Goal: Task Accomplishment & Management: Use online tool/utility

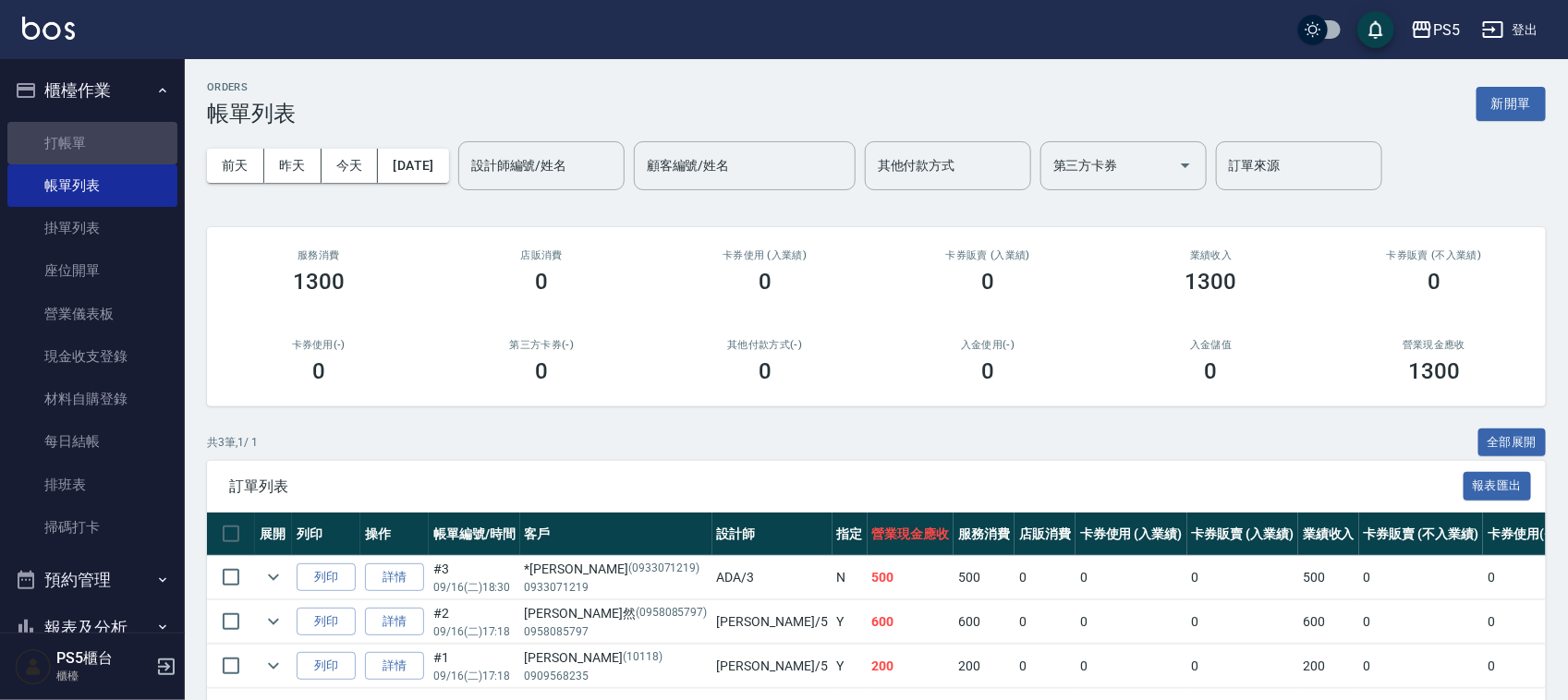
click at [122, 122] on link "打帳單" at bounding box center [93, 143] width 170 height 42
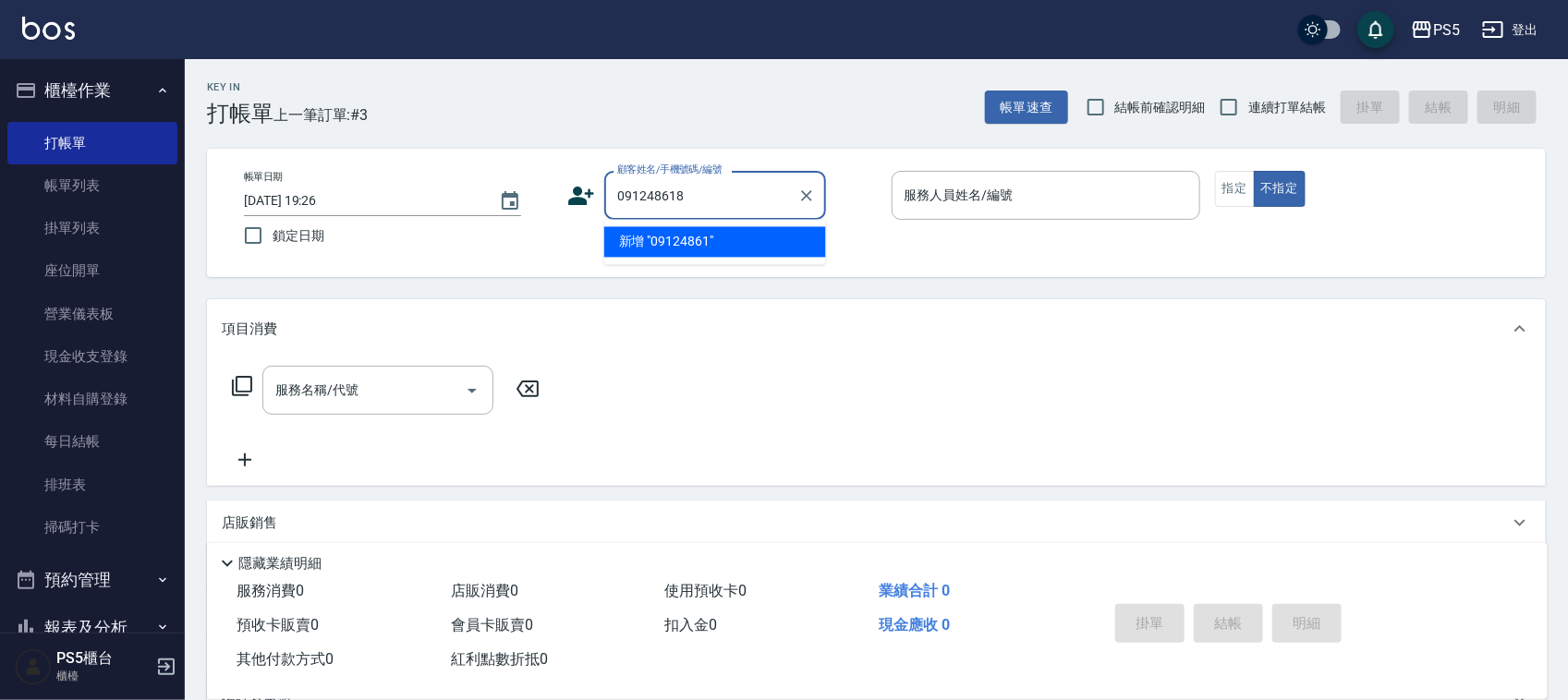
type input "0912486189"
drag, startPoint x: 709, startPoint y: 193, endPoint x: 571, endPoint y: 206, distance: 138.6
click at [570, 206] on div "顧客姓名/手機號碼/編號 0912486189 顧客姓名/手機號碼/編號" at bounding box center [721, 196] width 309 height 49
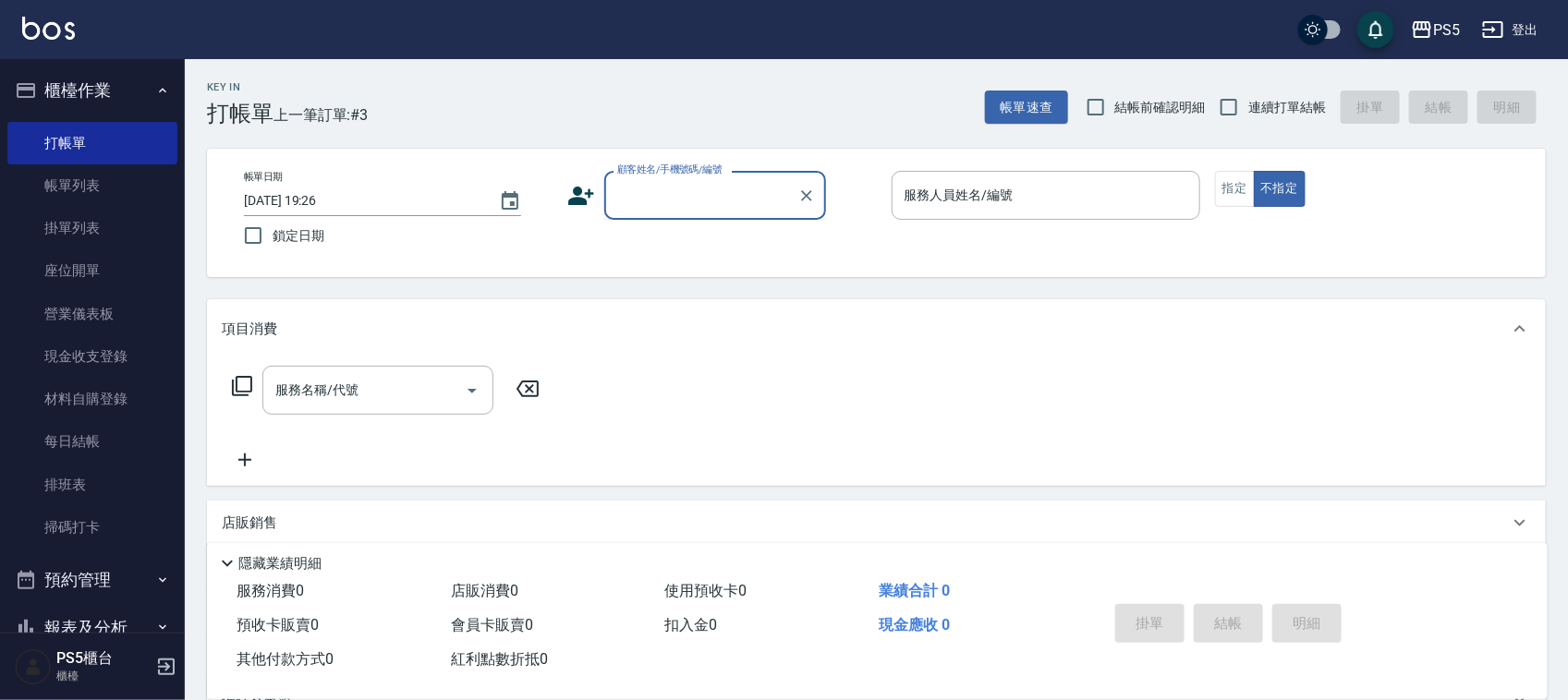
click at [579, 190] on icon at bounding box center [582, 196] width 25 height 19
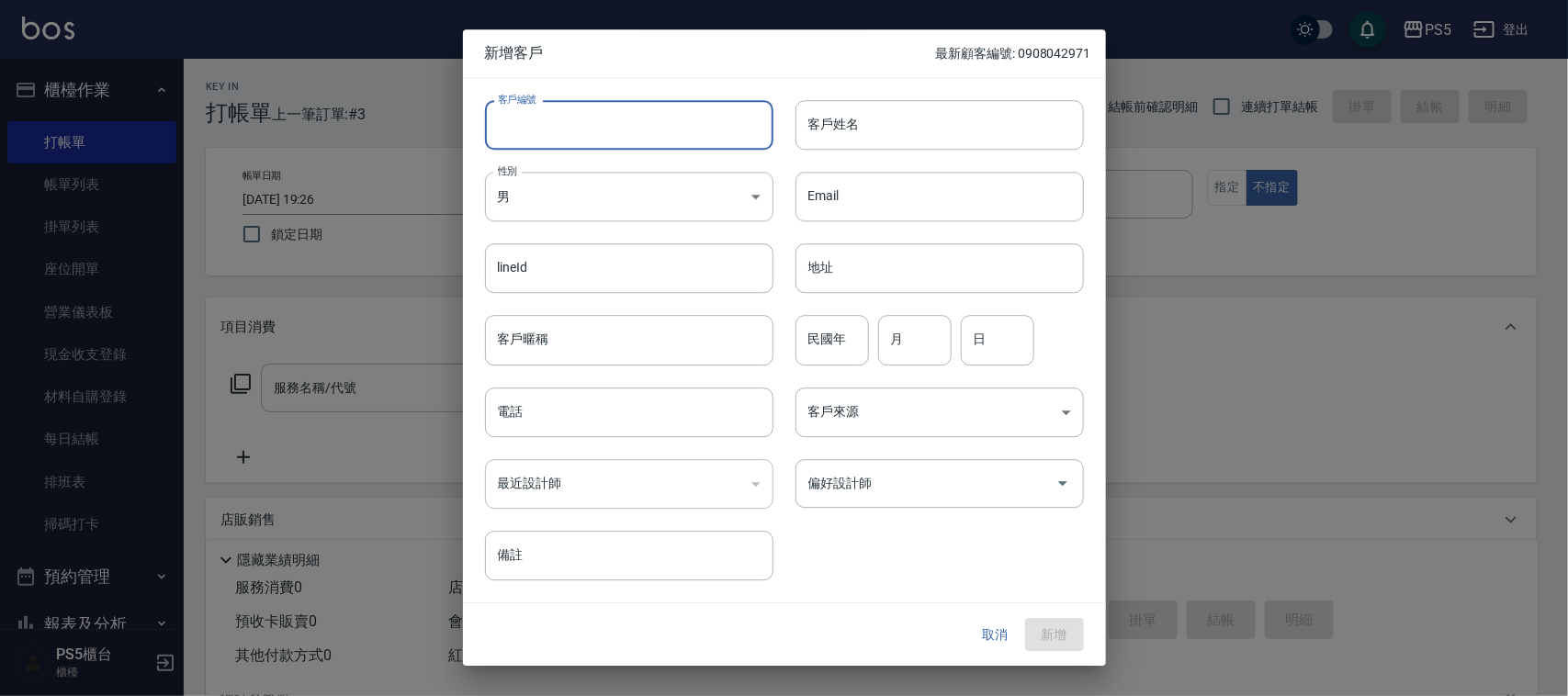
click at [579, 147] on input "客戶編號" at bounding box center [629, 124] width 289 height 50
paste input "0912486189"
type input "0912486189"
click at [630, 424] on input "電話" at bounding box center [629, 412] width 289 height 50
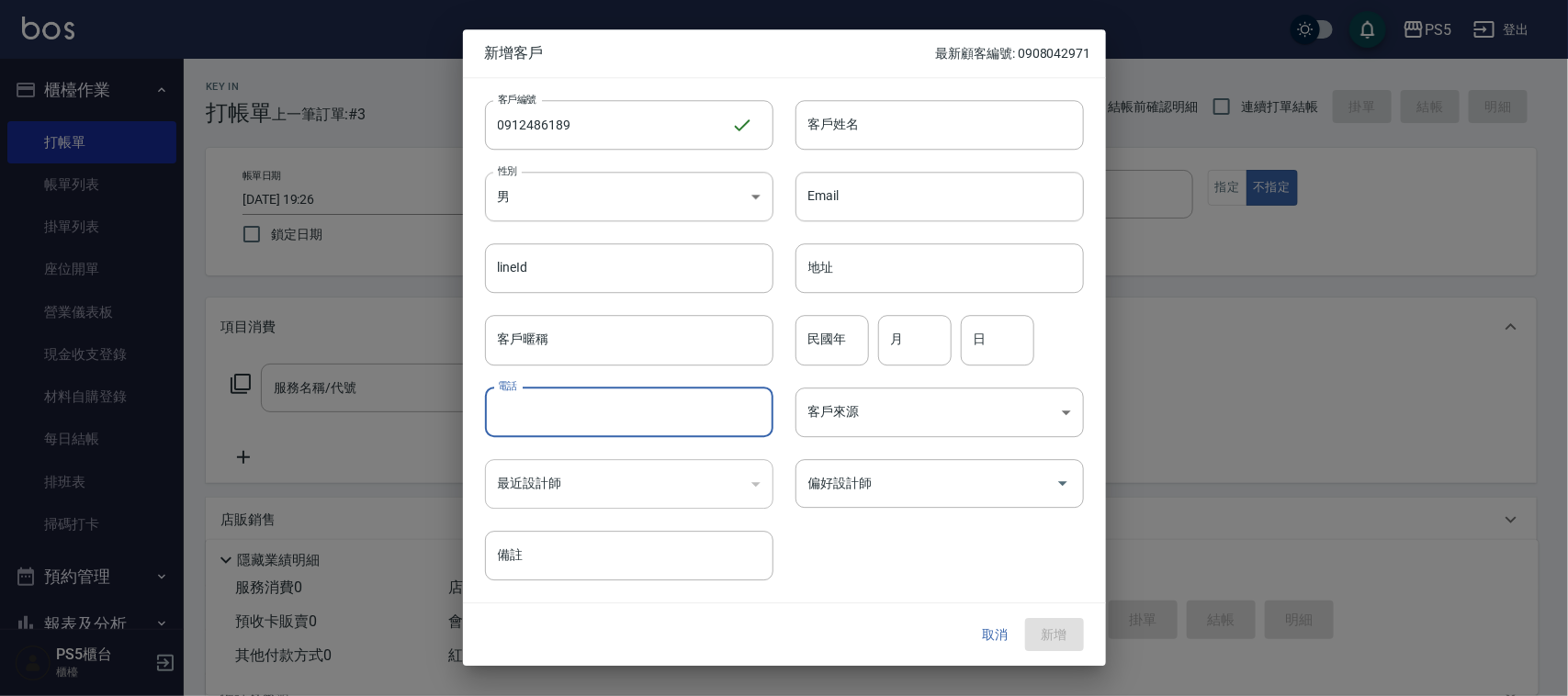
paste input "0912486189"
type input "0912486189"
click at [608, 185] on body "PS5 登出 櫃檯作業 打帳單 帳單列表 掛單列表 座位開單 營業儀表板 現金收支登錄 材料自購登錄 每日結帳 排班表 掃碼打卡 預約管理 預約管理 單日預約…" at bounding box center [784, 447] width 1568 height 894
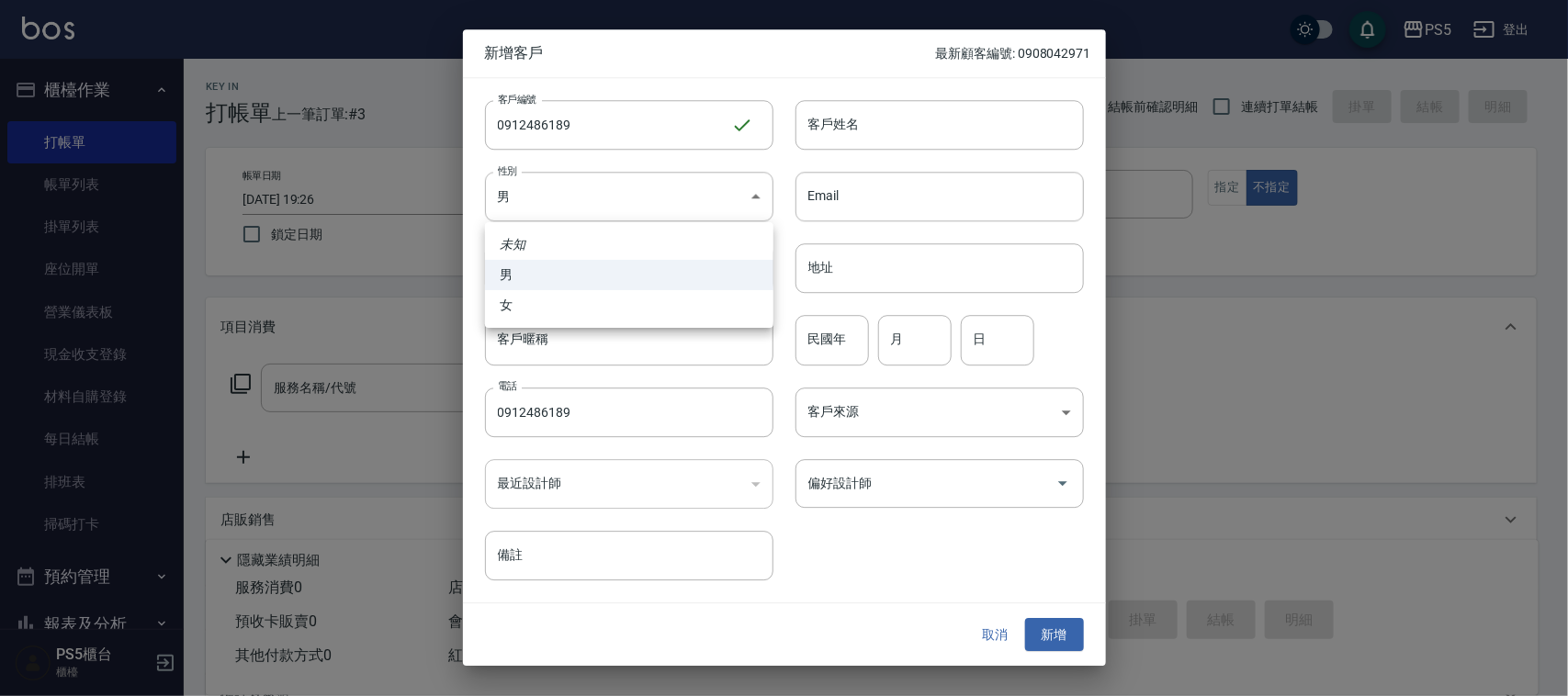
click at [556, 308] on li "女" at bounding box center [629, 305] width 289 height 30
type input "[DEMOGRAPHIC_DATA]"
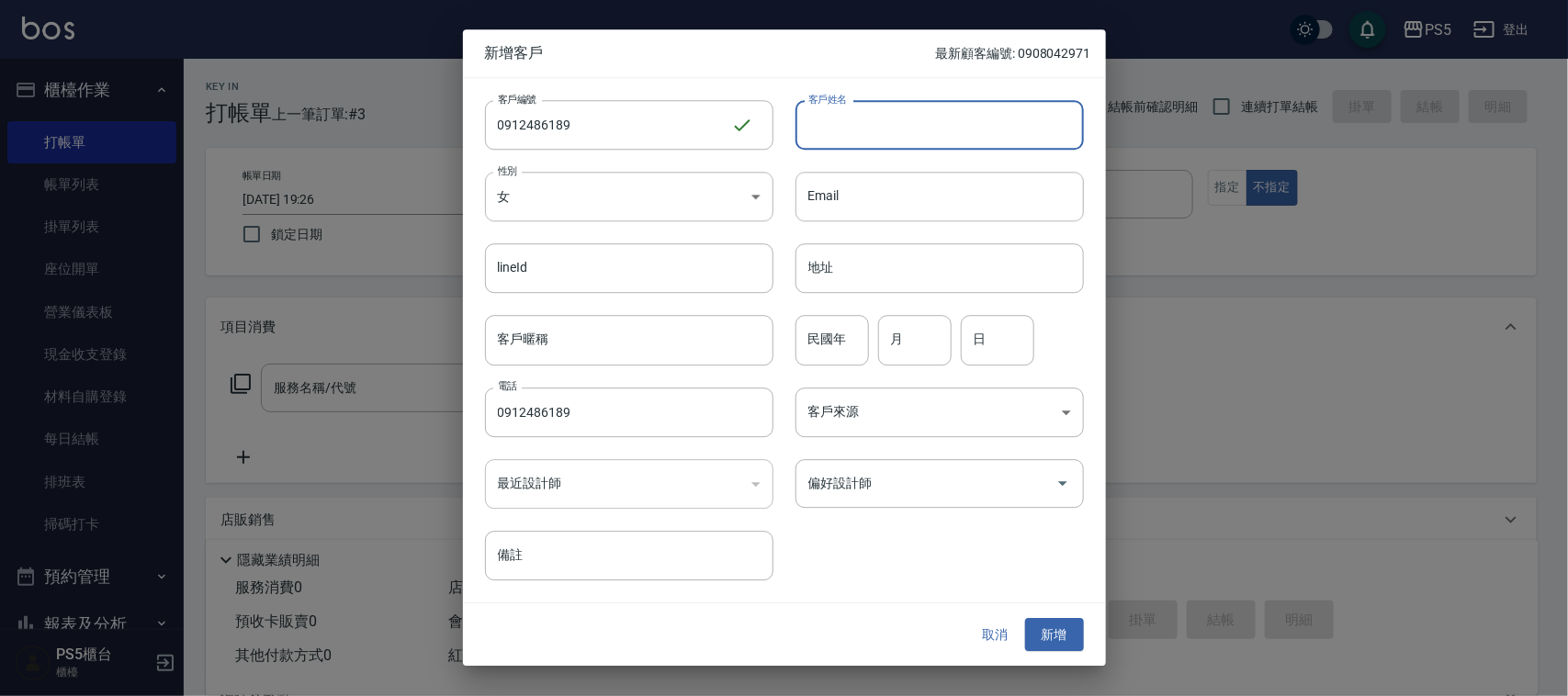
drag, startPoint x: 853, startPoint y: 117, endPoint x: 788, endPoint y: 125, distance: 65.5
click at [853, 116] on input "客戶姓名" at bounding box center [939, 124] width 289 height 50
type input "黃"
click at [834, 347] on input "民國年" at bounding box center [832, 340] width 74 height 50
type input "82"
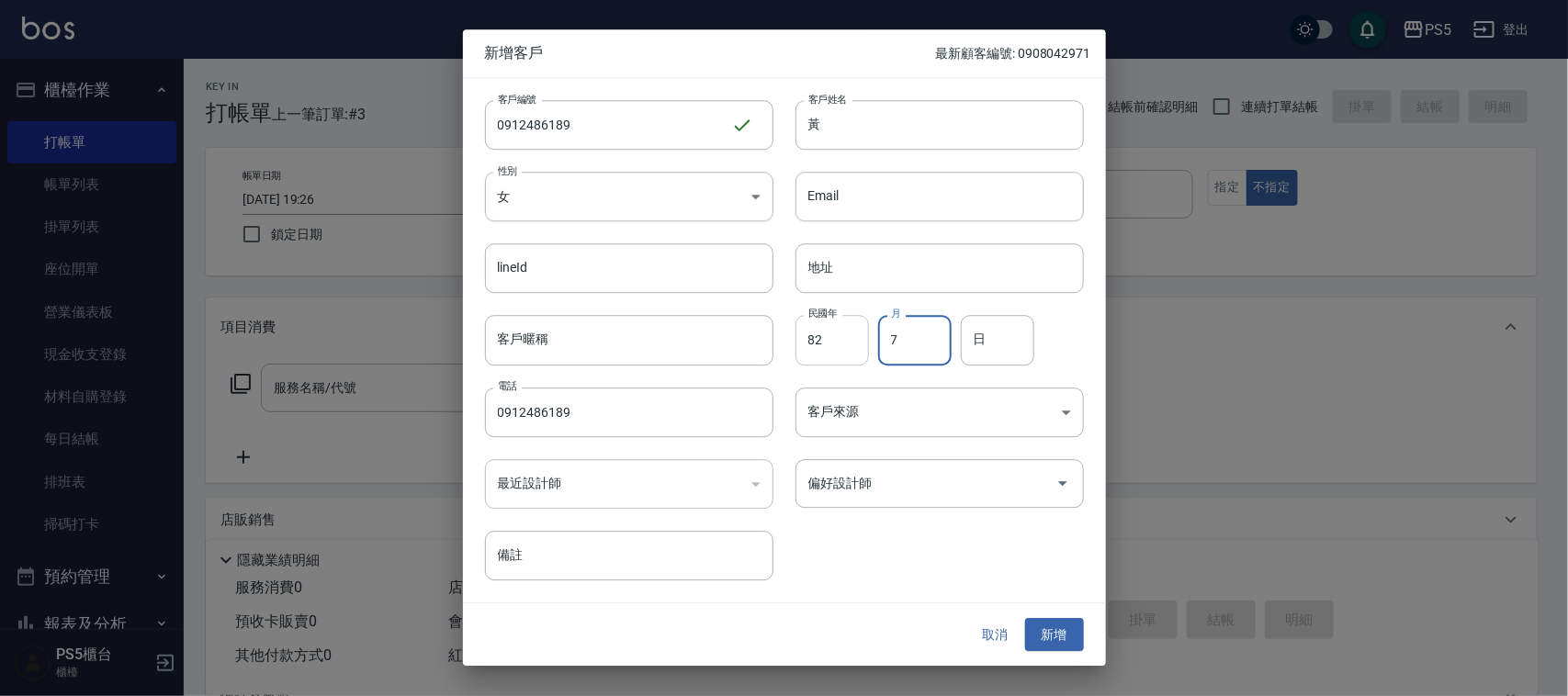
type input "7"
type input "14"
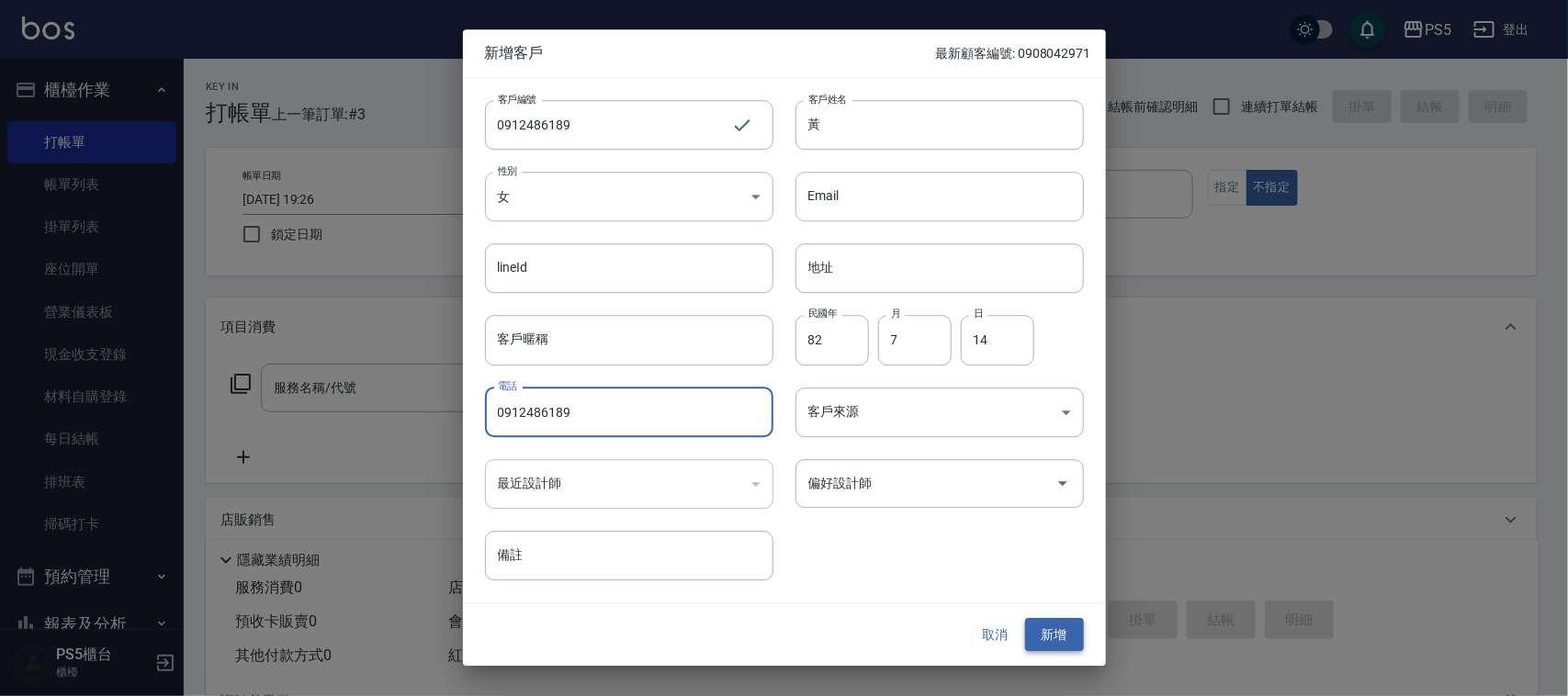
click at [1065, 632] on button "新增" at bounding box center [1055, 635] width 58 height 34
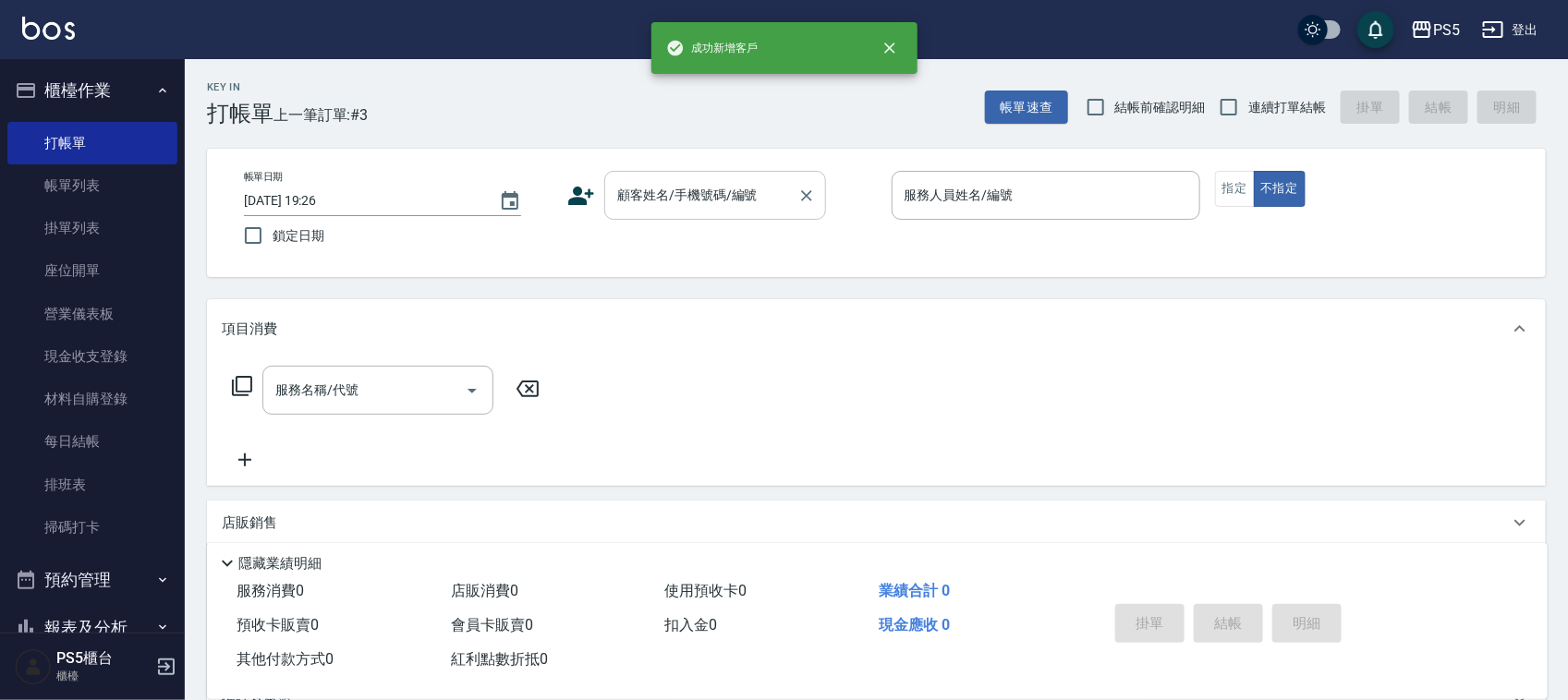
click at [741, 173] on div "顧客姓名/手機號碼/編號" at bounding box center [715, 196] width 222 height 49
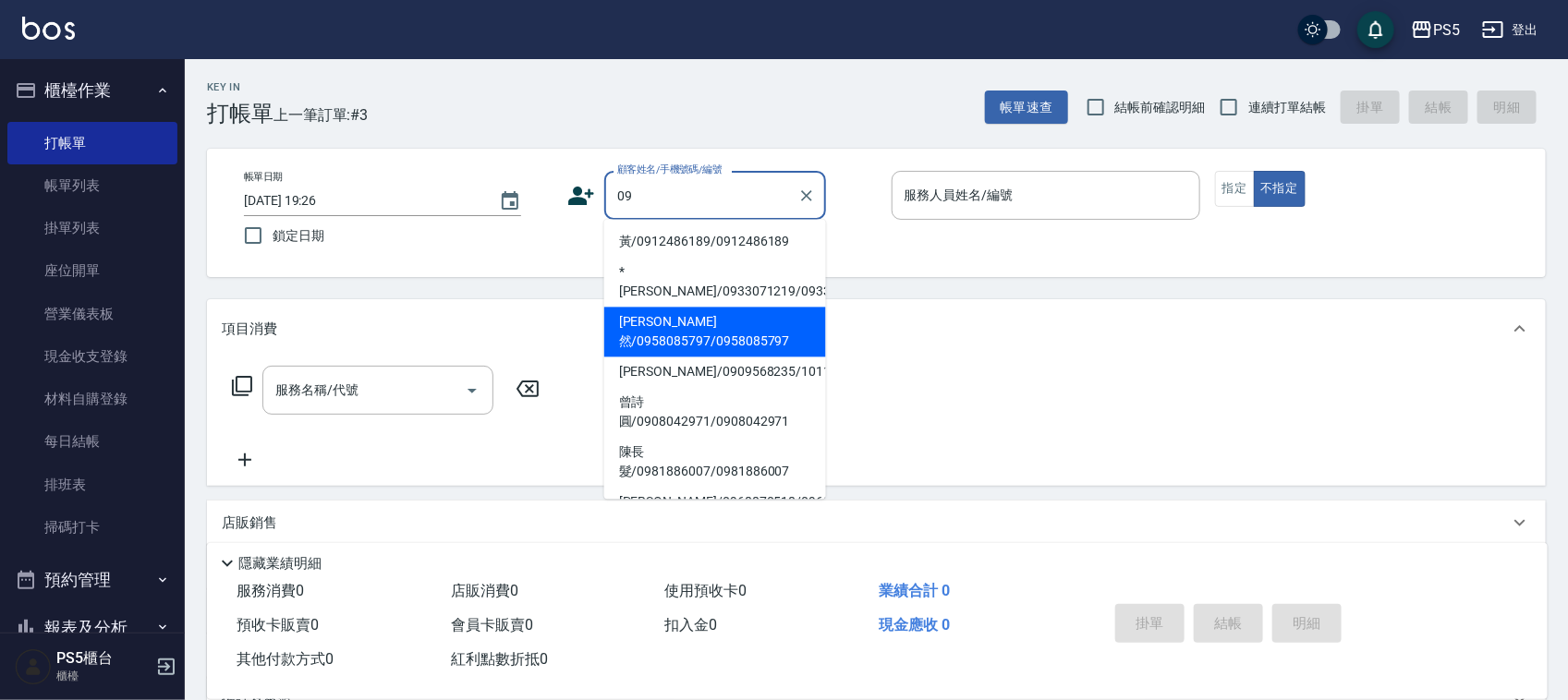
click at [694, 232] on li "黃/0912486189/0912486189" at bounding box center [715, 241] width 222 height 30
type input "黃/0912486189/0912486189"
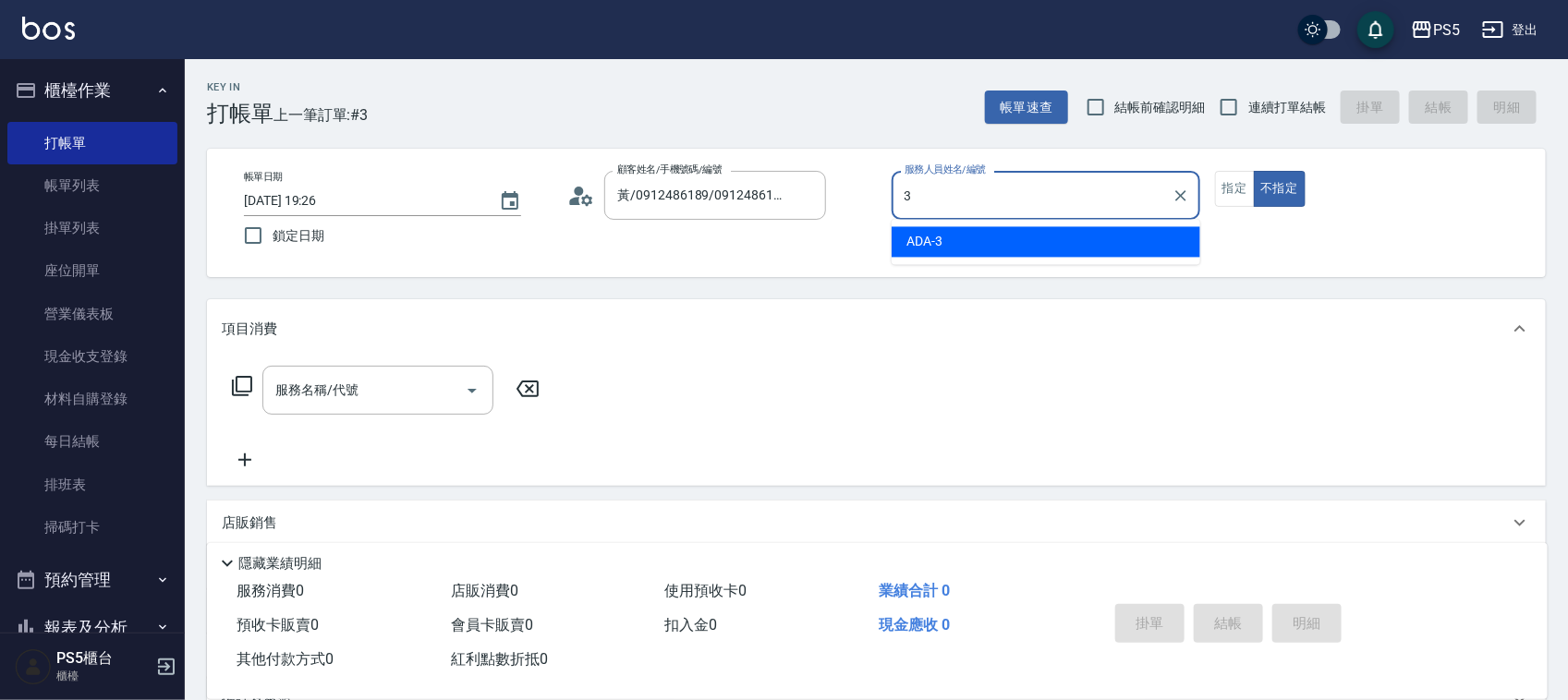
type input "ADA-3"
type button "false"
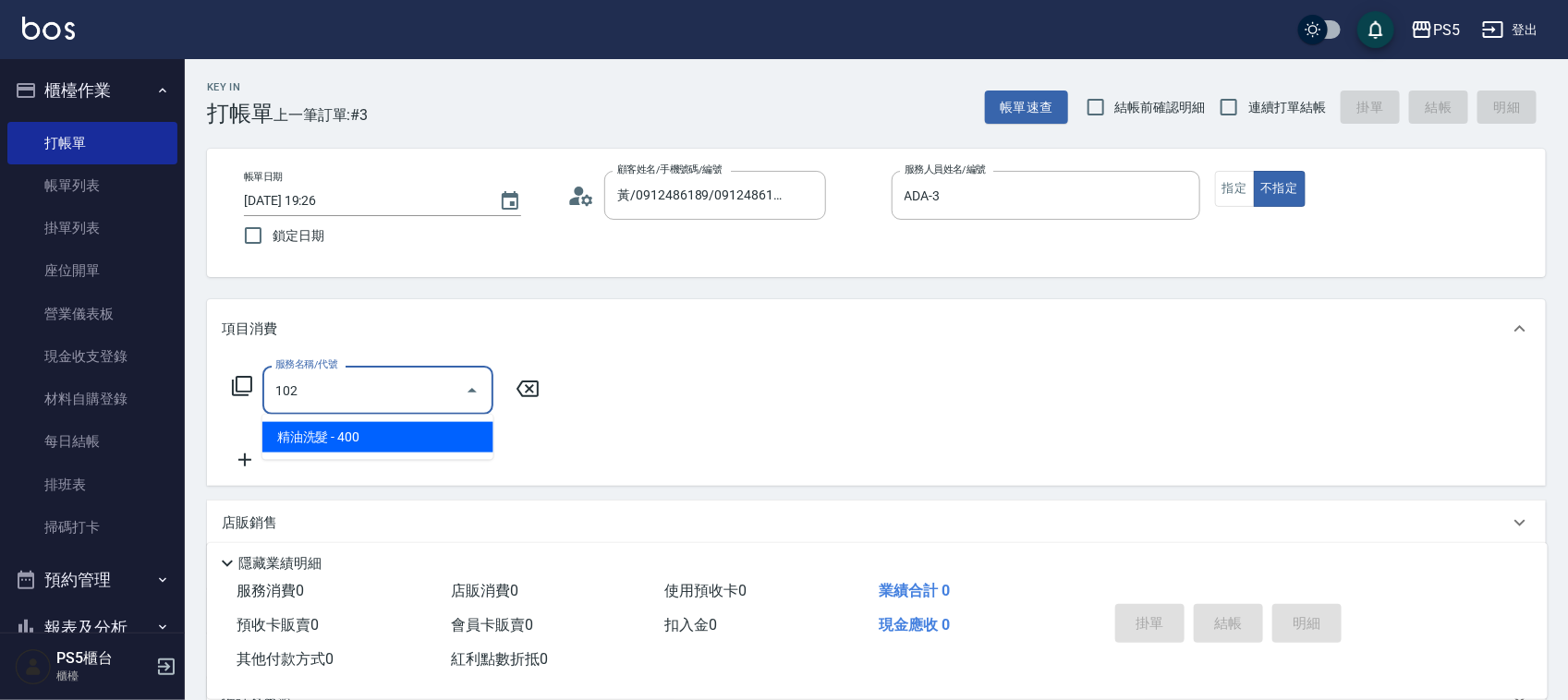
type input "精油洗髮(102)"
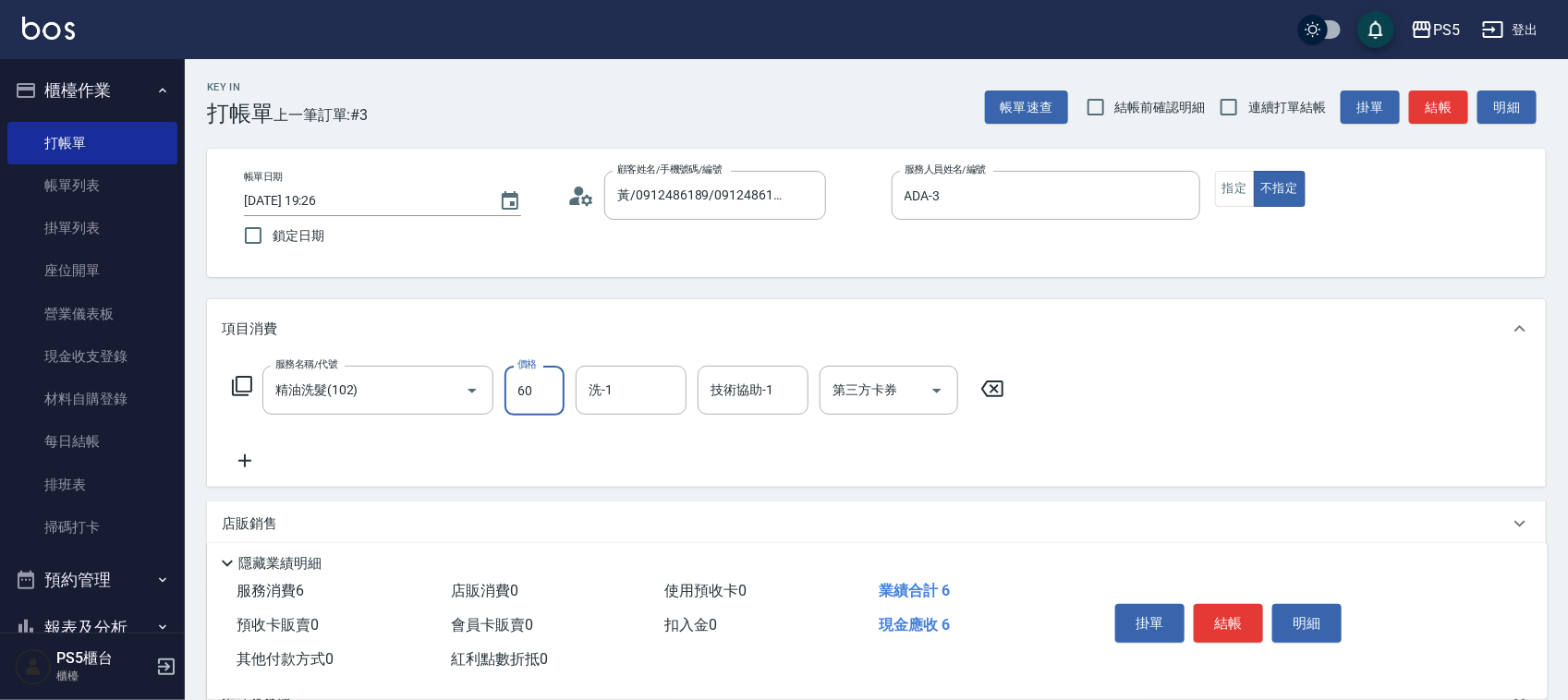
type input "600"
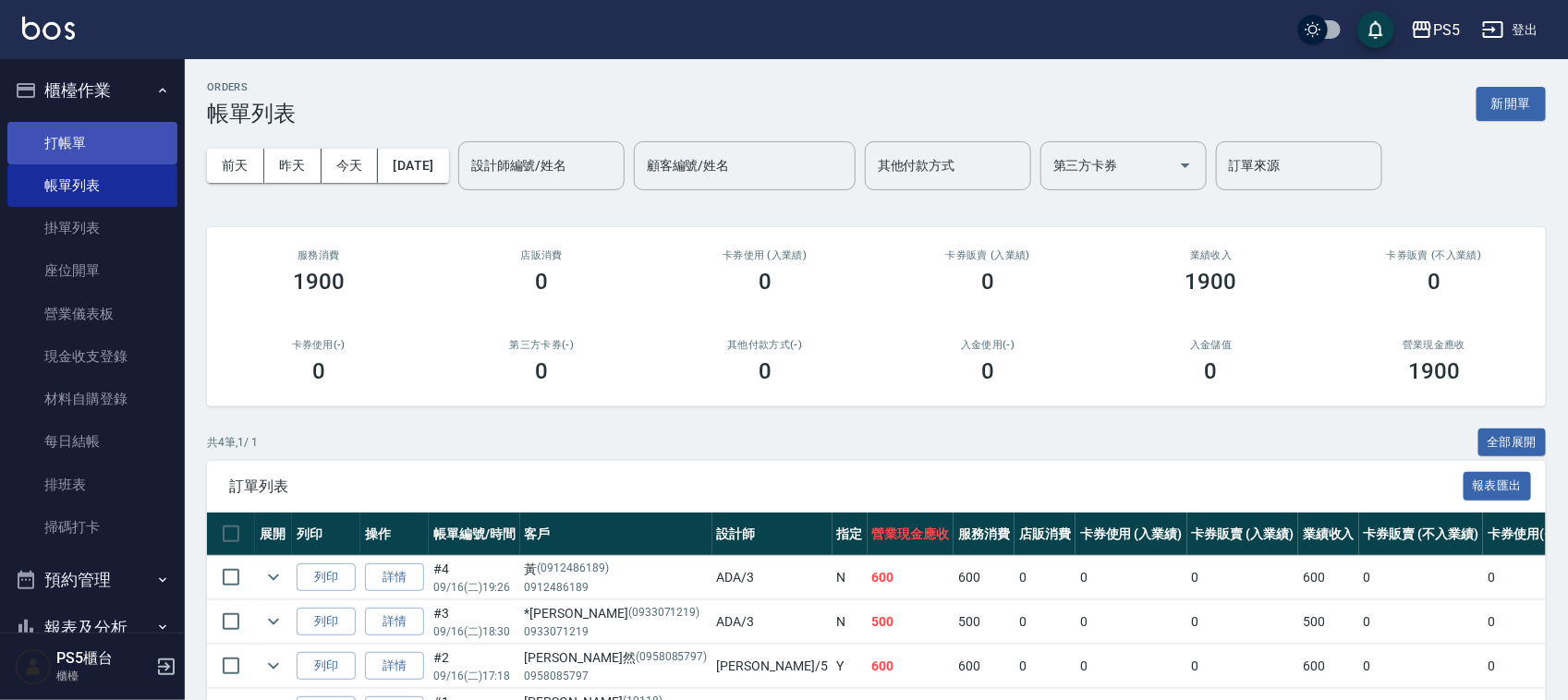
click at [70, 141] on link "打帳單" at bounding box center [93, 143] width 170 height 42
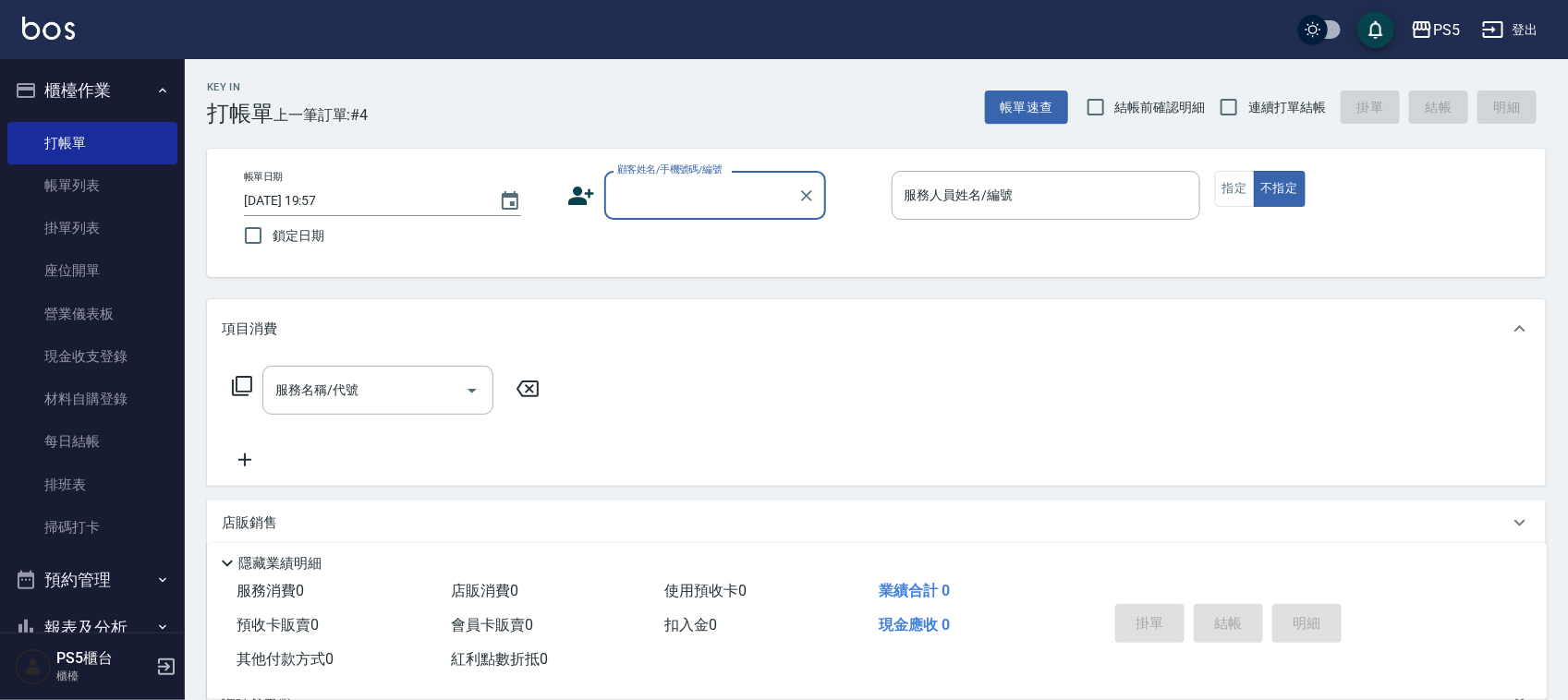
click at [719, 185] on input "顧客姓名/手機號碼/編號" at bounding box center [701, 195] width 177 height 32
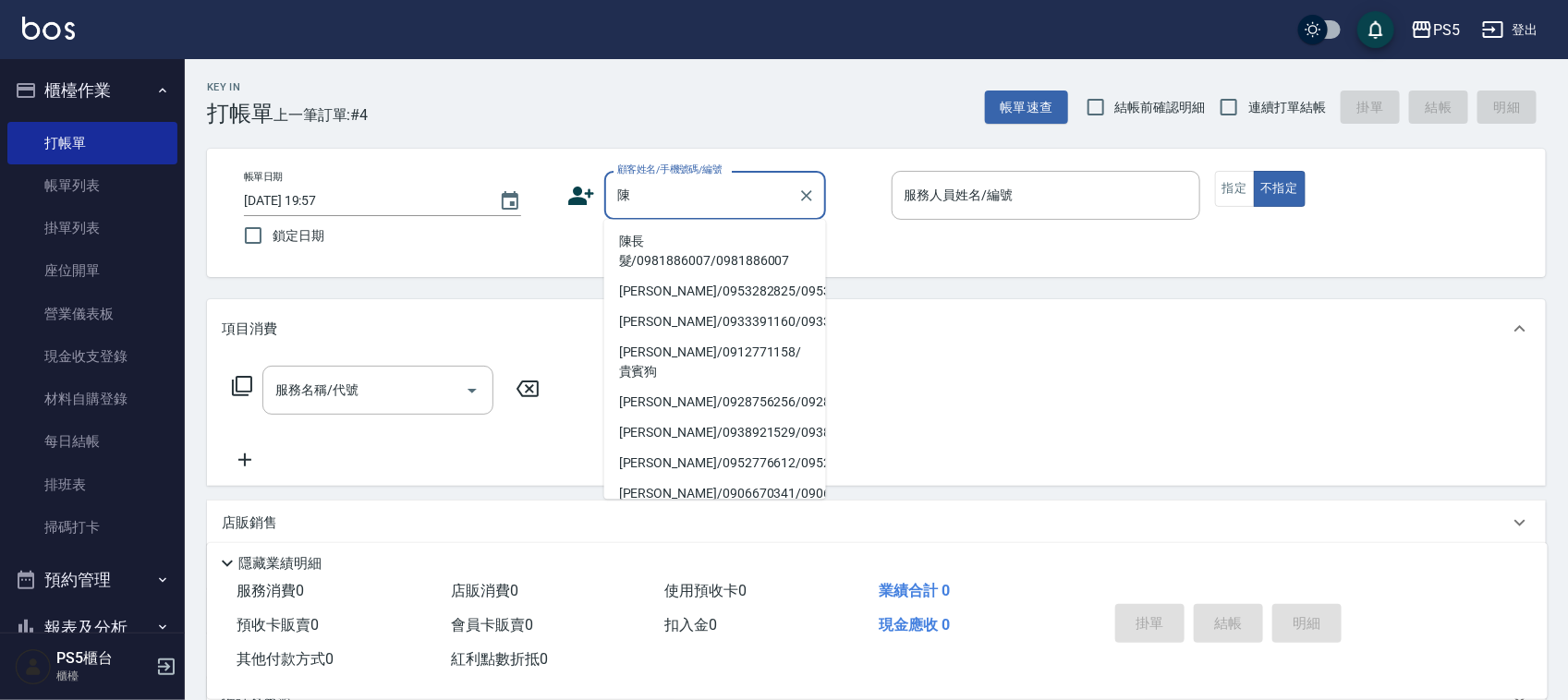
click at [653, 252] on li "陳長髮/0981886007/0981886007" at bounding box center [715, 251] width 222 height 50
type input "陳長髮/0981886007/0981886007"
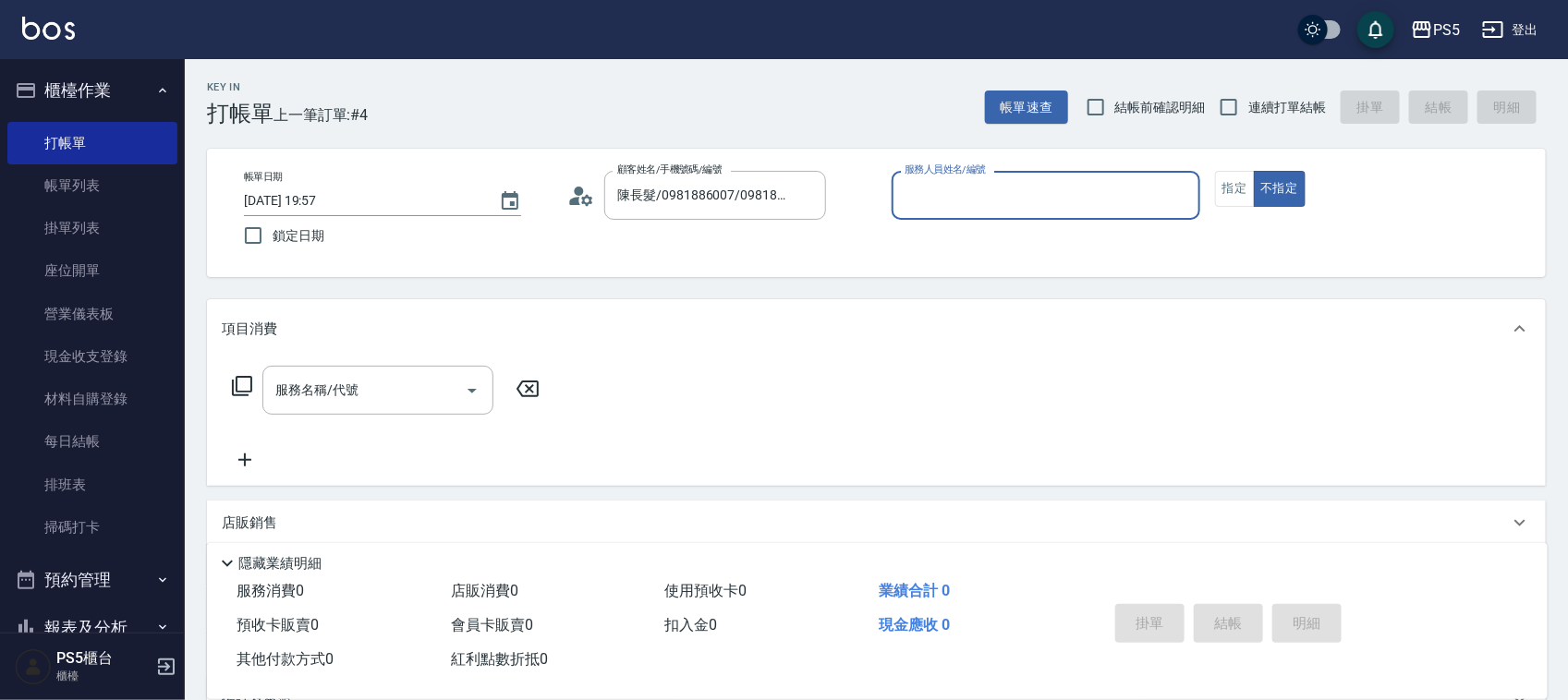
type input "Jolie-5"
click at [573, 200] on icon at bounding box center [575, 200] width 11 height 9
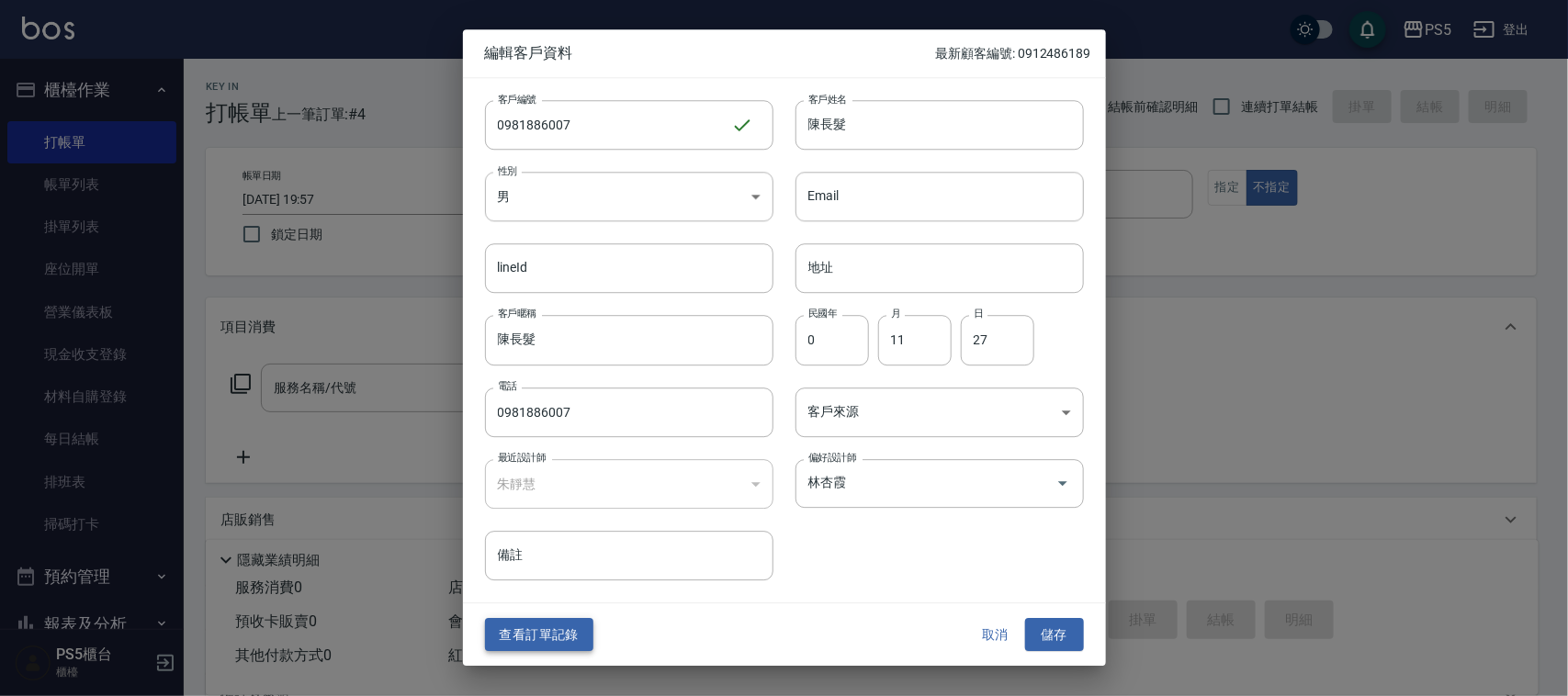
click at [536, 631] on button "查看訂單記錄" at bounding box center [540, 635] width 109 height 34
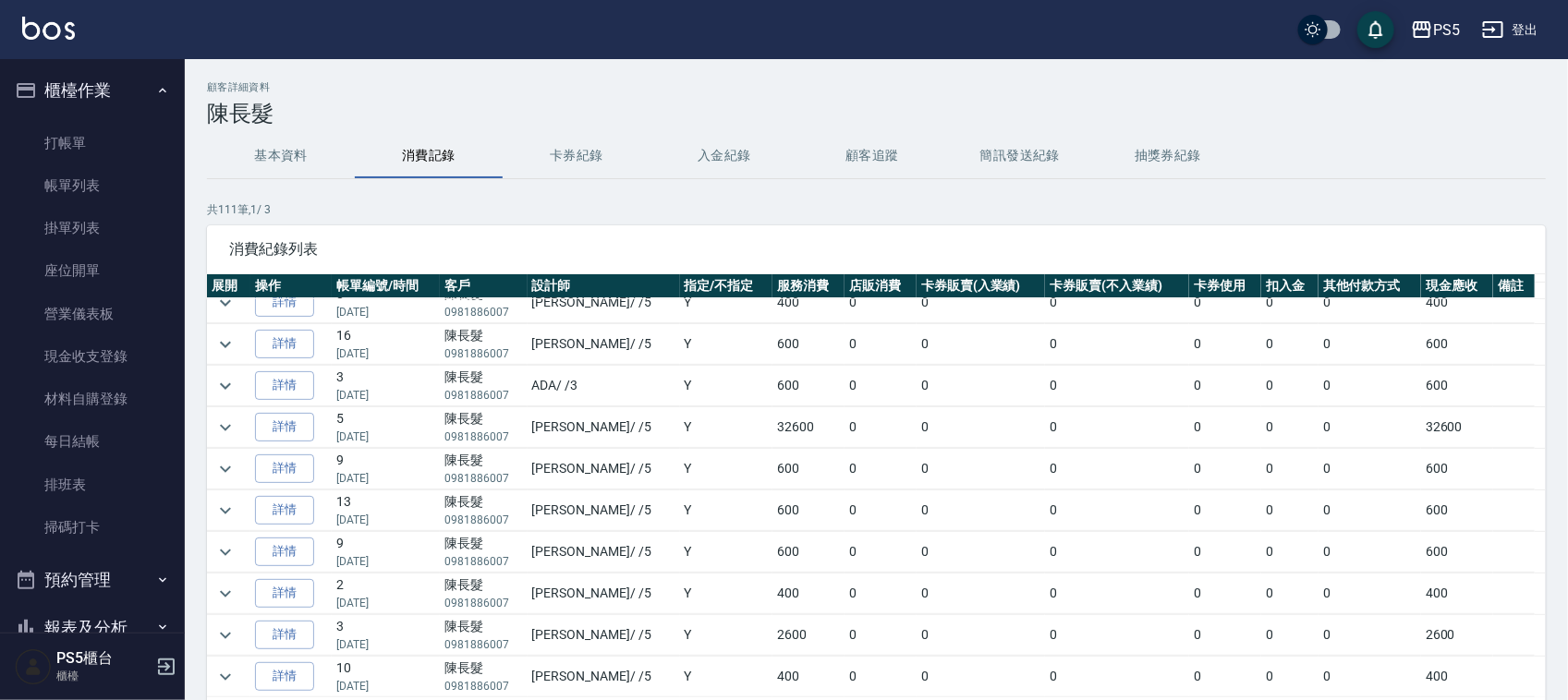
scroll to position [346, 0]
click at [225, 602] on icon "expand row" at bounding box center [225, 595] width 22 height 22
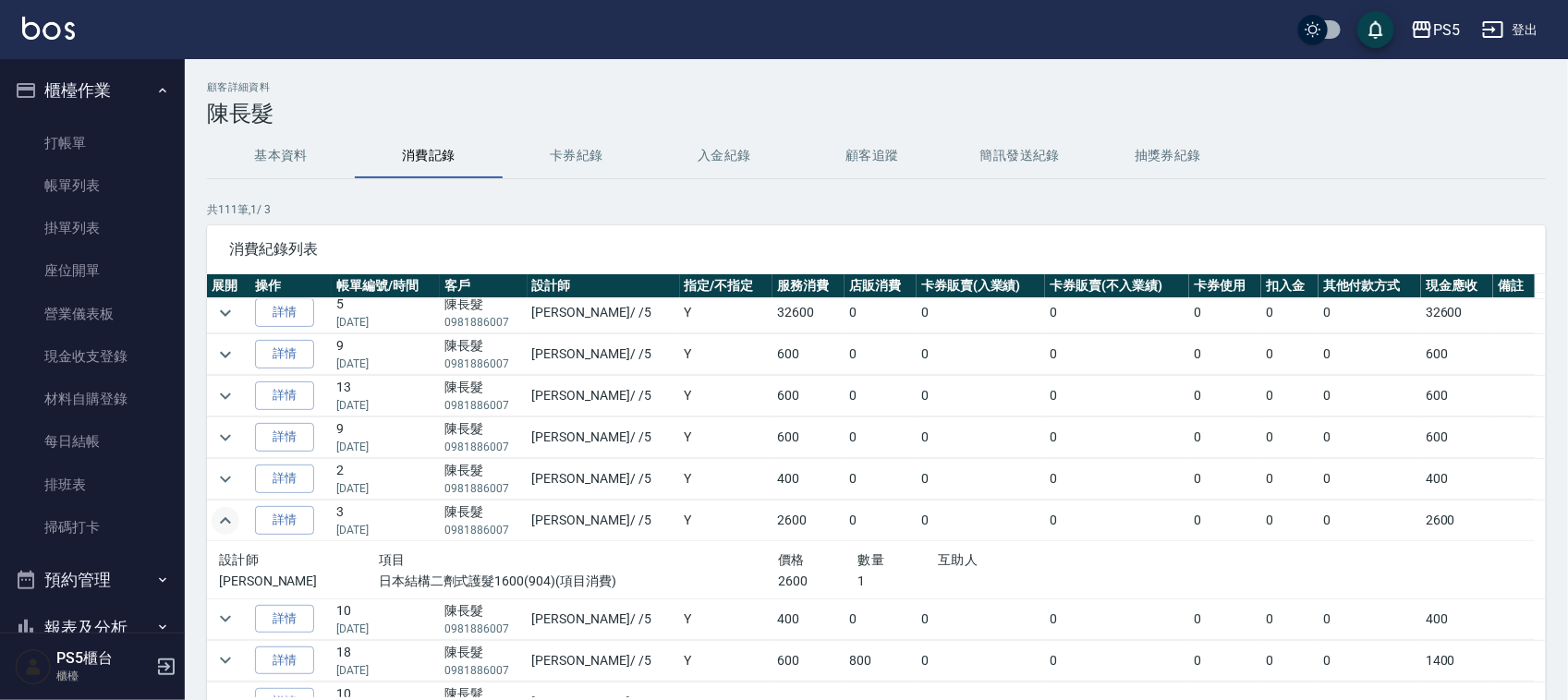
scroll to position [462, 0]
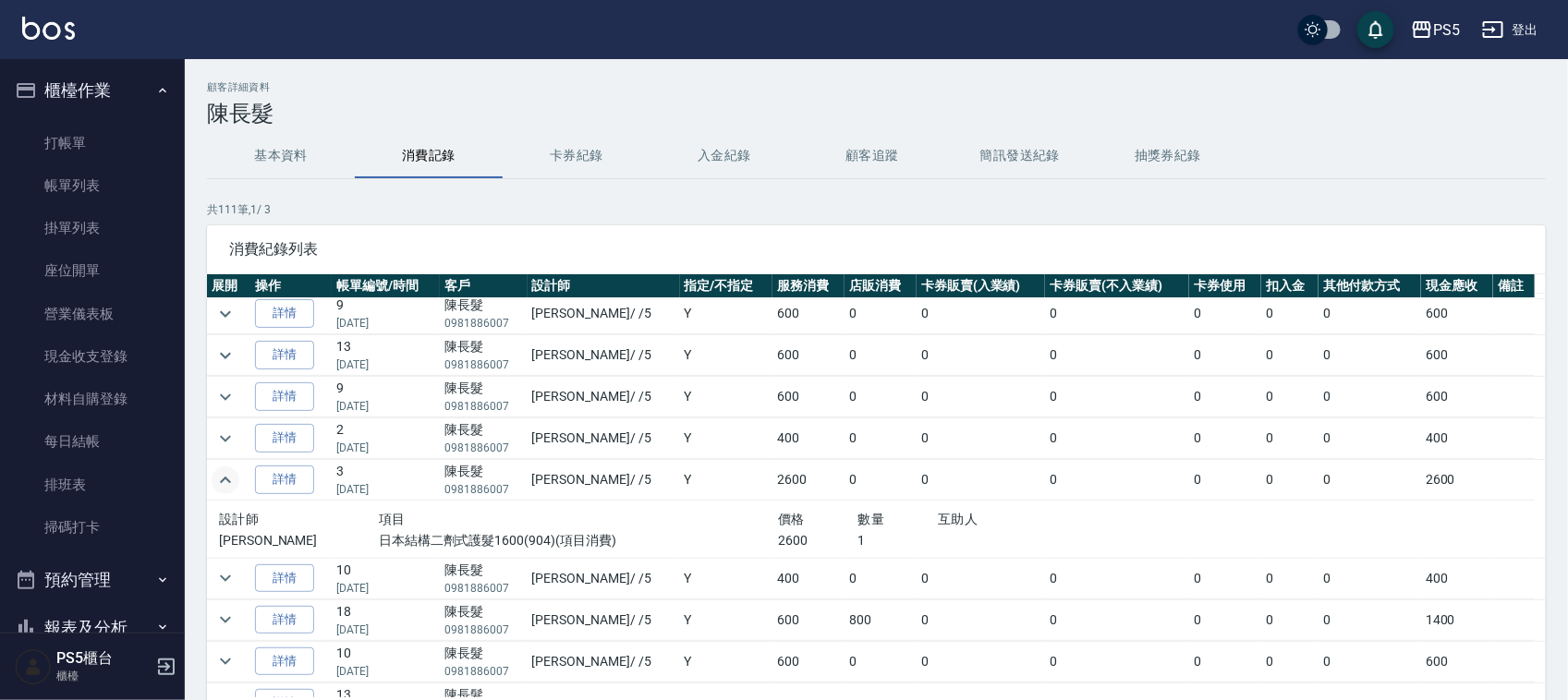
click at [214, 491] on icon "expand row" at bounding box center [225, 480] width 22 height 22
